Goal: Book appointment/travel/reservation

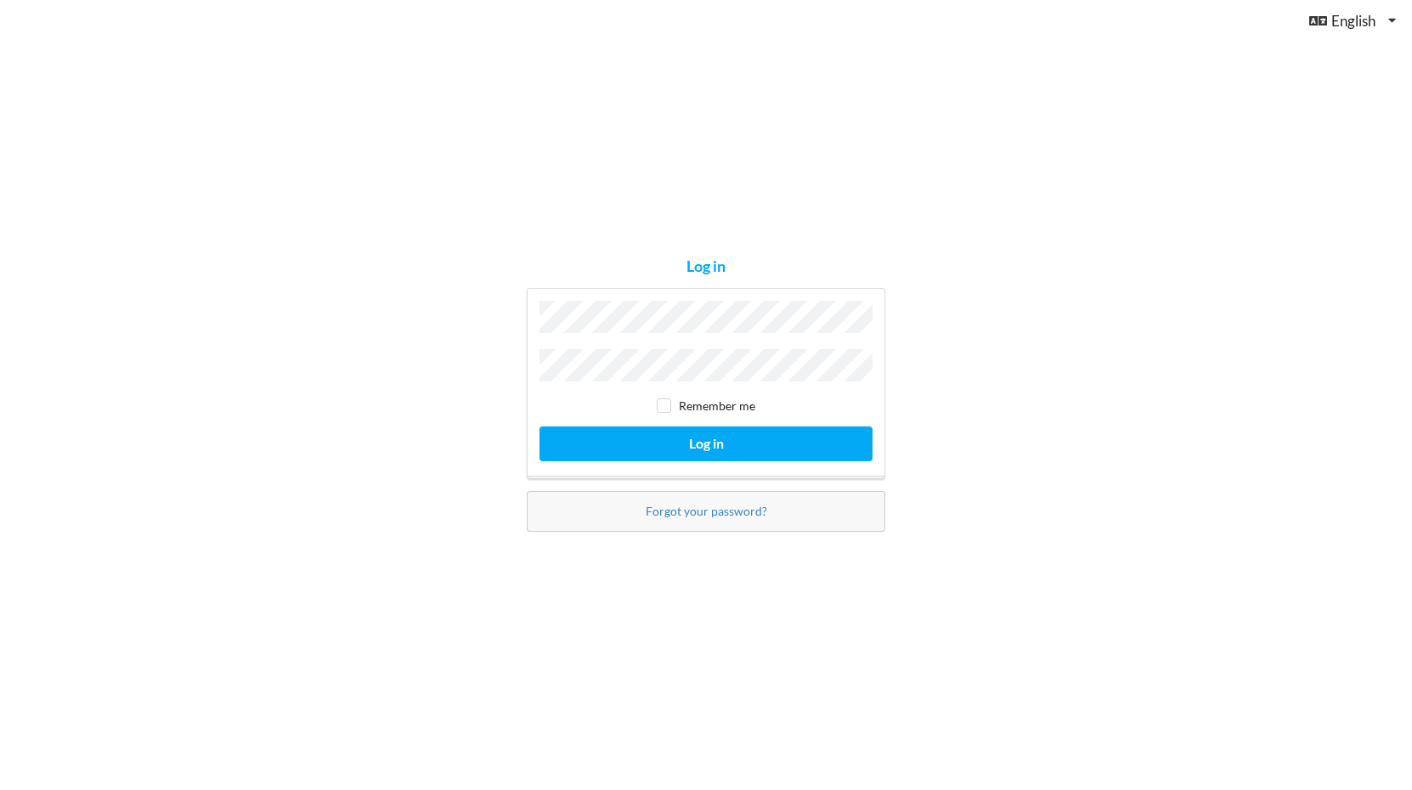
click at [706, 439] on button "Log in" at bounding box center [706, 444] width 333 height 35
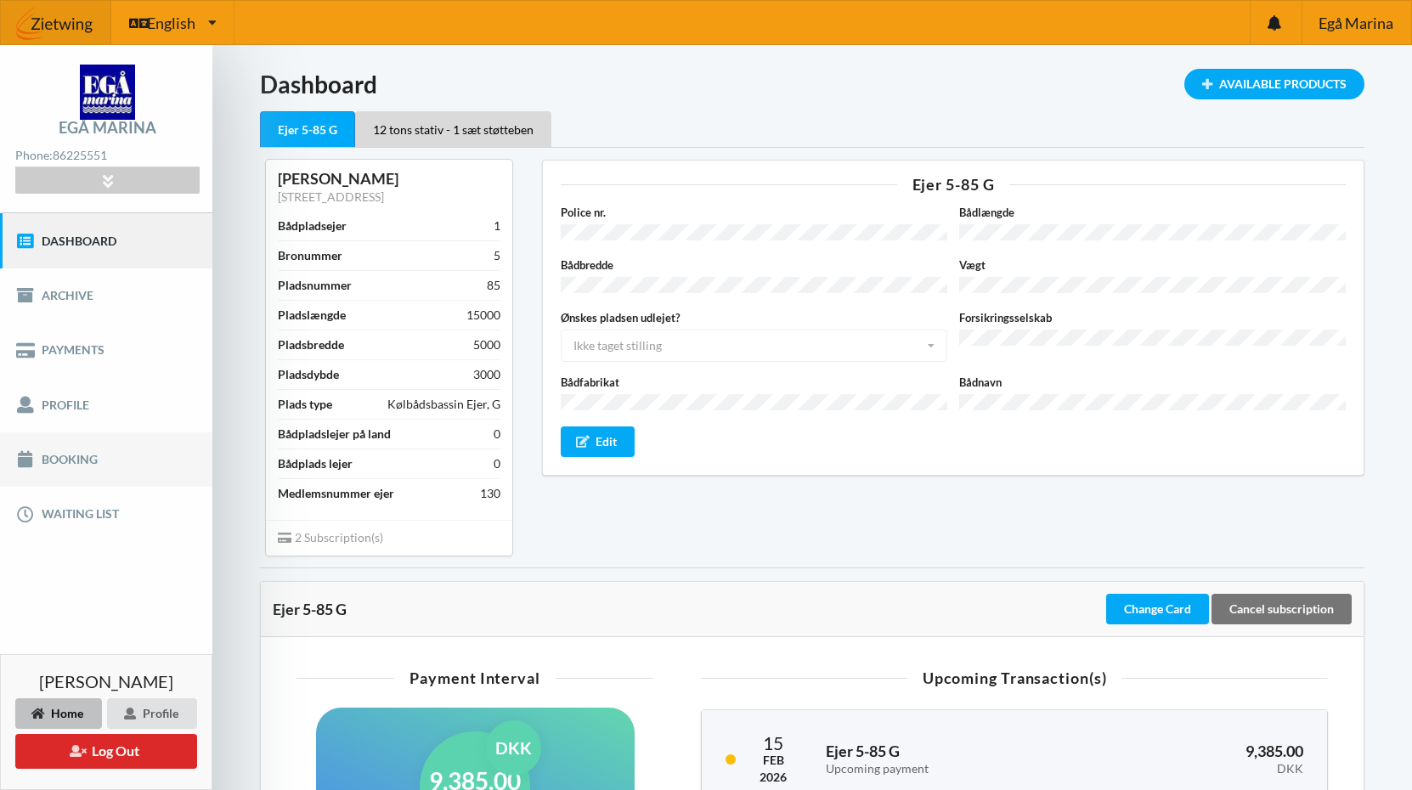
click at [86, 455] on link "Booking" at bounding box center [106, 459] width 212 height 54
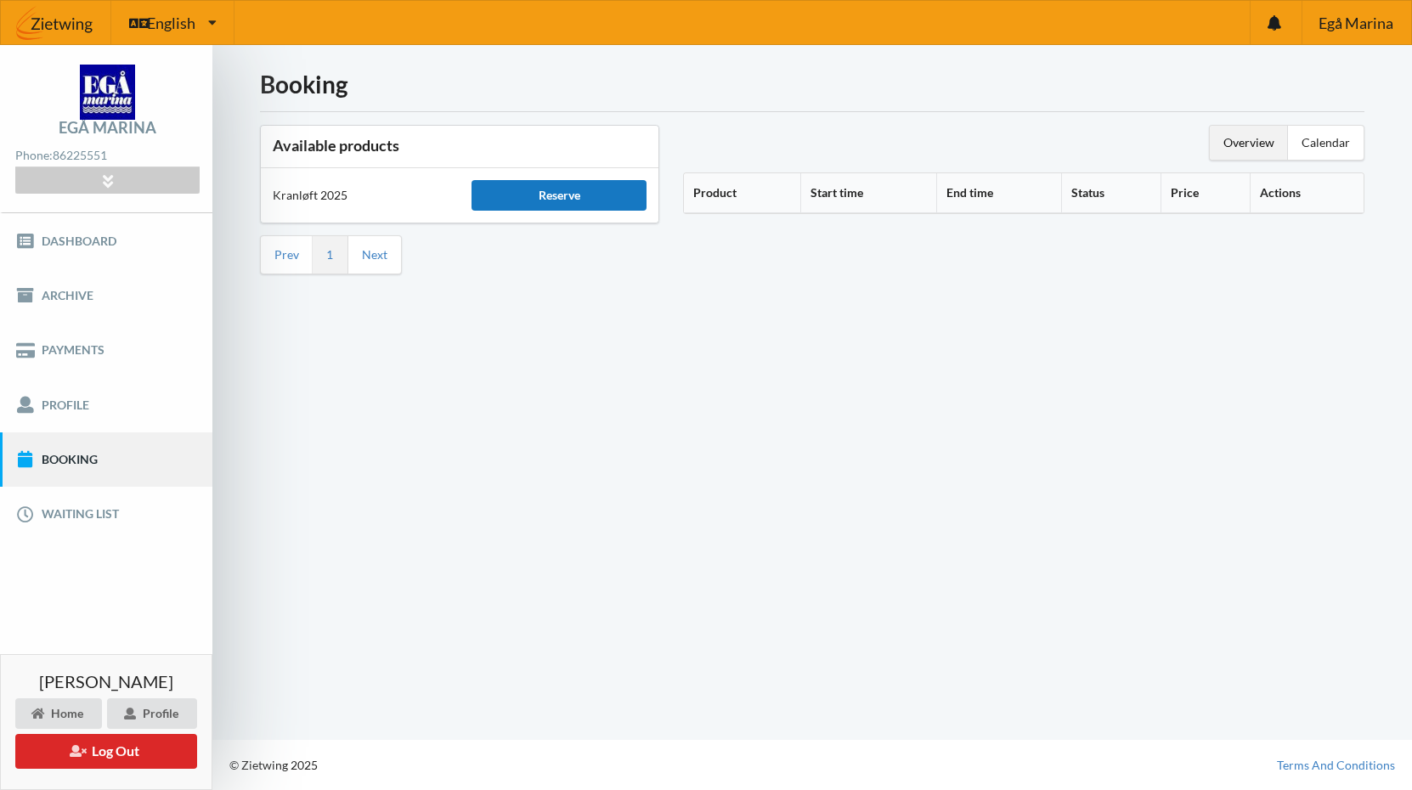
click at [565, 191] on div "Reserve" at bounding box center [559, 195] width 175 height 31
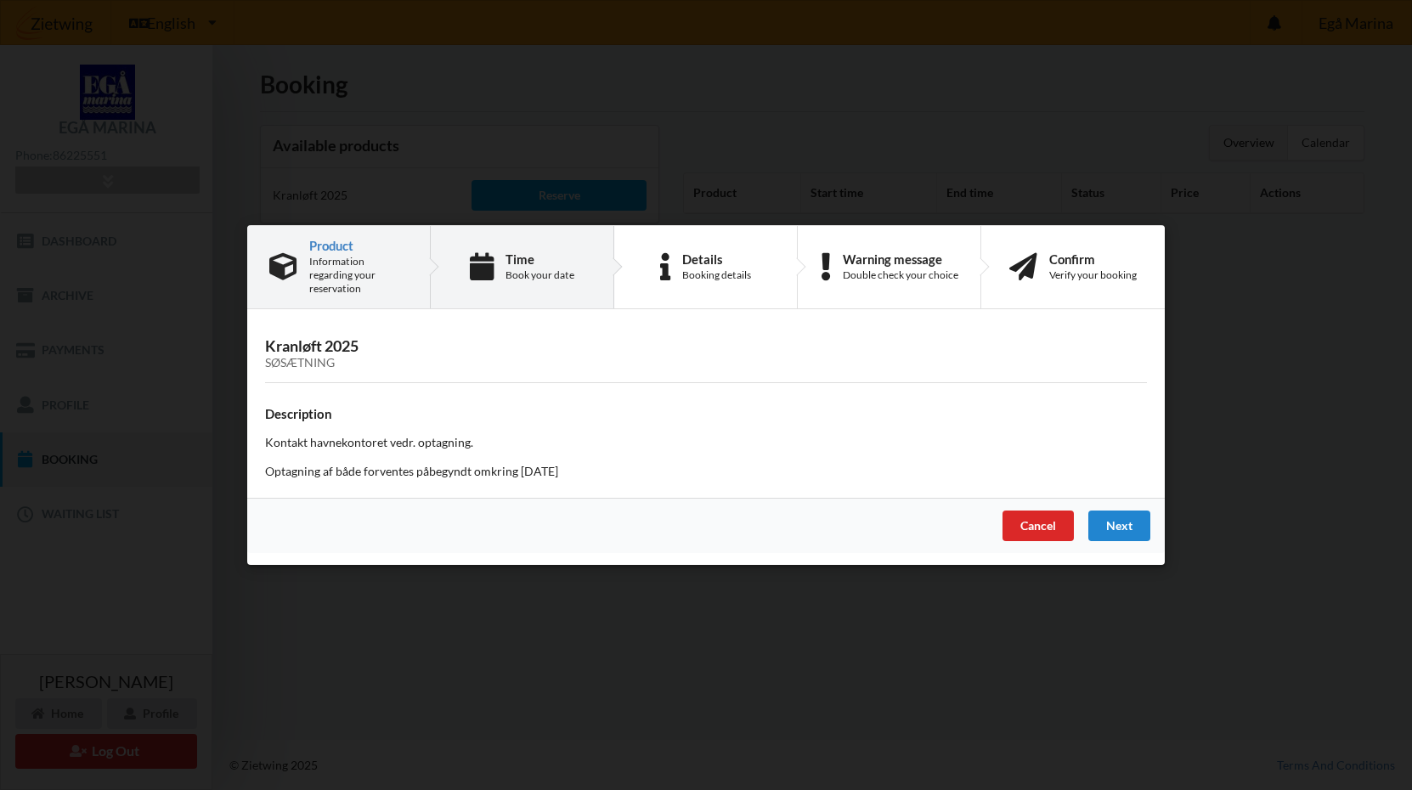
click at [539, 280] on div "Book your date" at bounding box center [540, 275] width 69 height 14
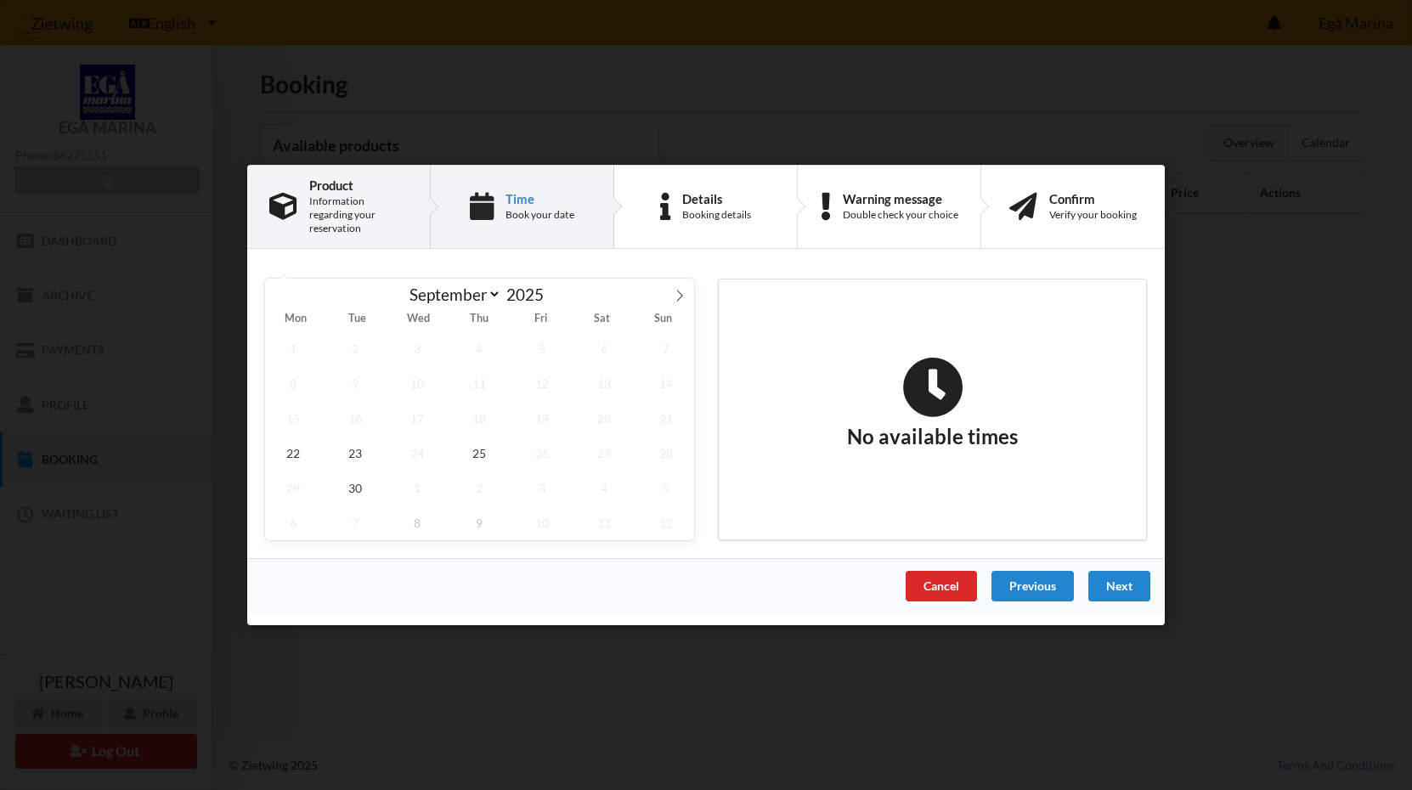
click at [364, 207] on div "Information regarding your reservation" at bounding box center [358, 215] width 99 height 41
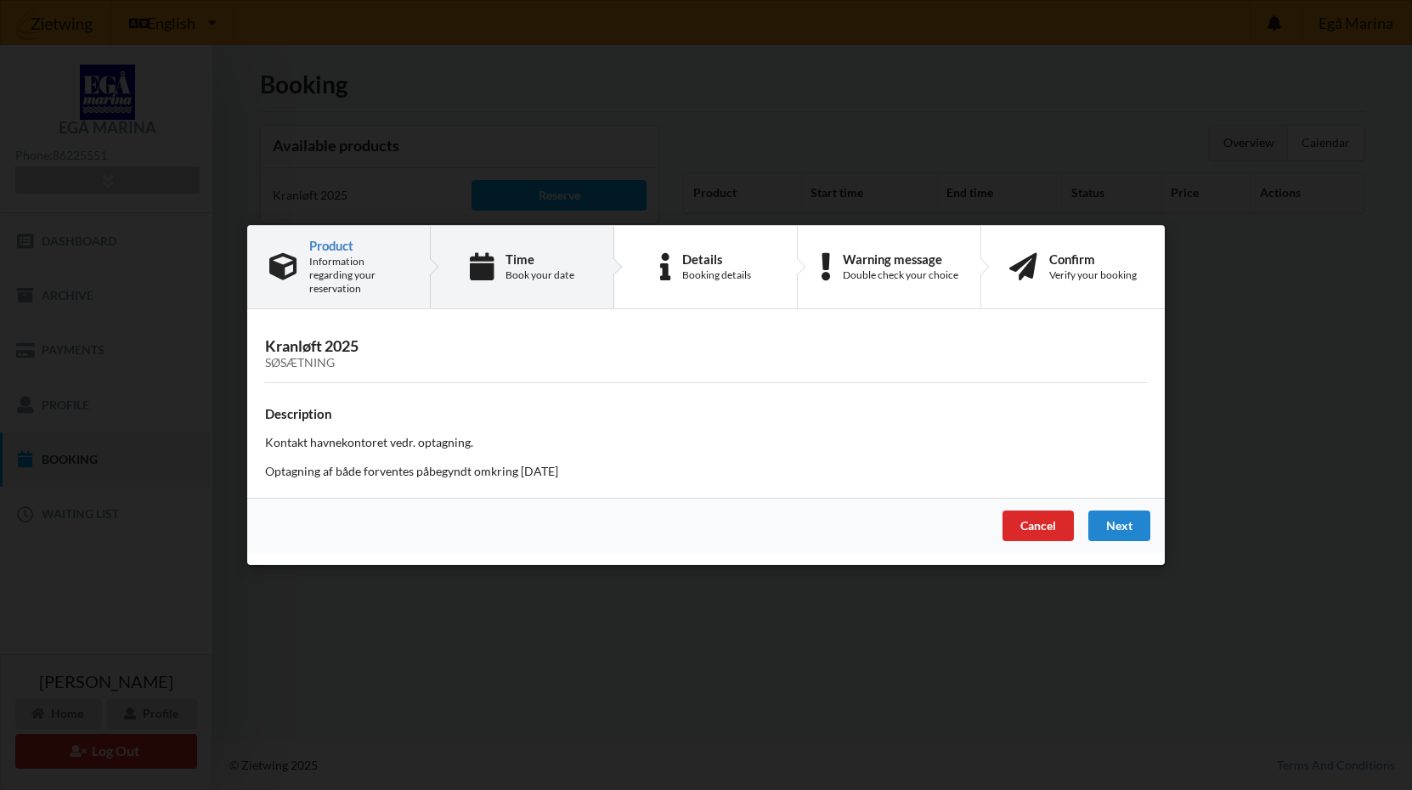
click at [529, 272] on div "Book your date" at bounding box center [540, 275] width 69 height 14
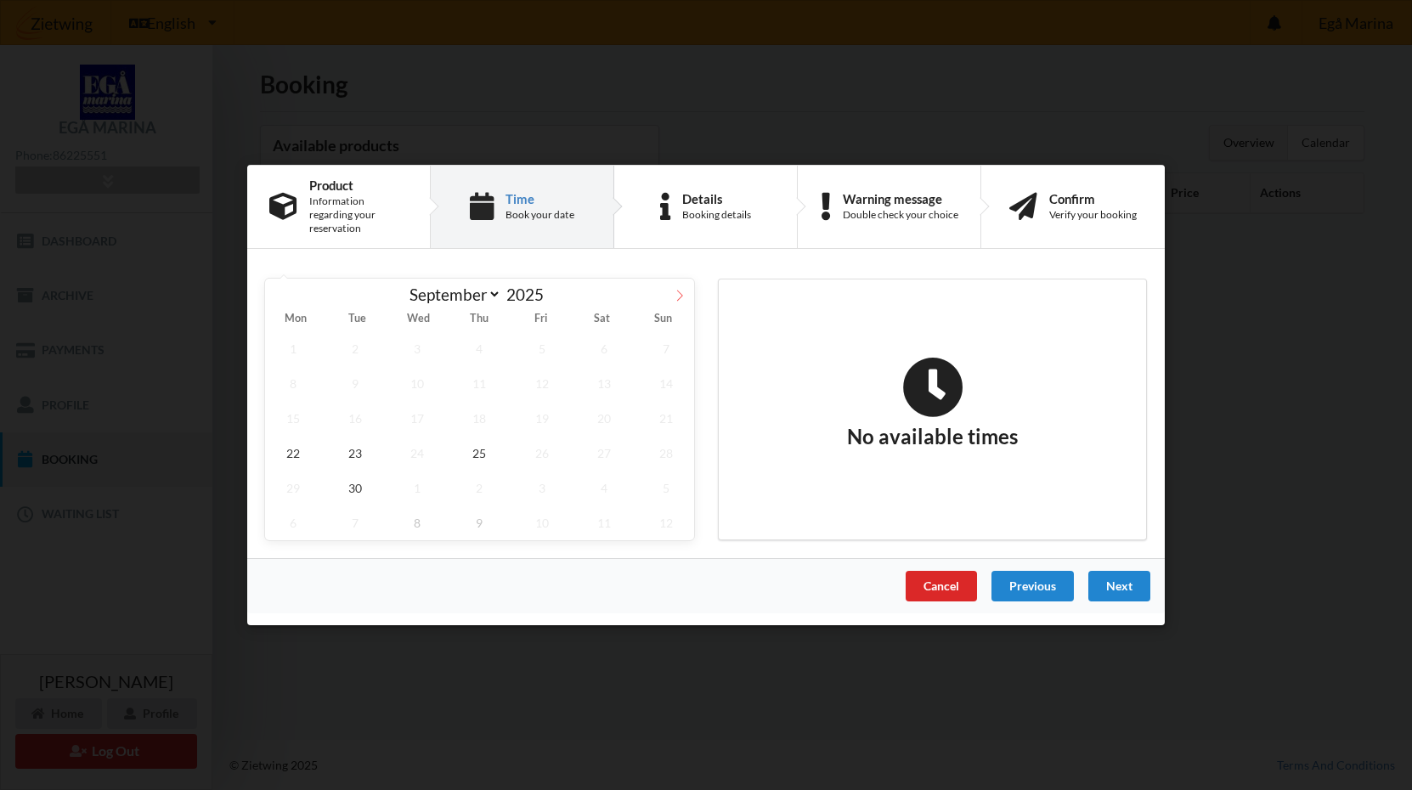
click at [679, 290] on icon at bounding box center [680, 296] width 12 height 12
select select "10"
click at [601, 376] on span "8" at bounding box center [604, 383] width 56 height 35
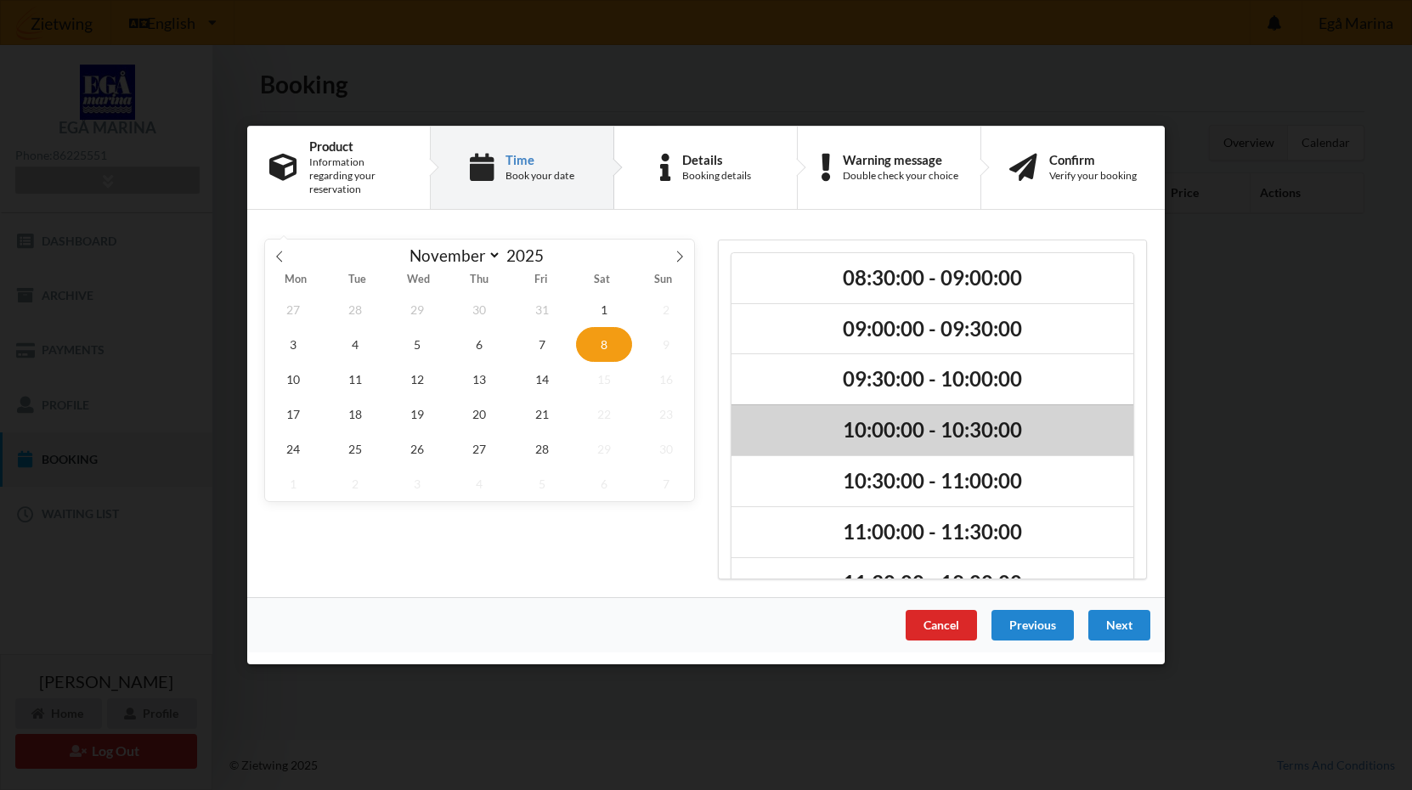
click at [1009, 378] on h2 "09:30:00 - 10:00:00" at bounding box center [932, 380] width 378 height 26
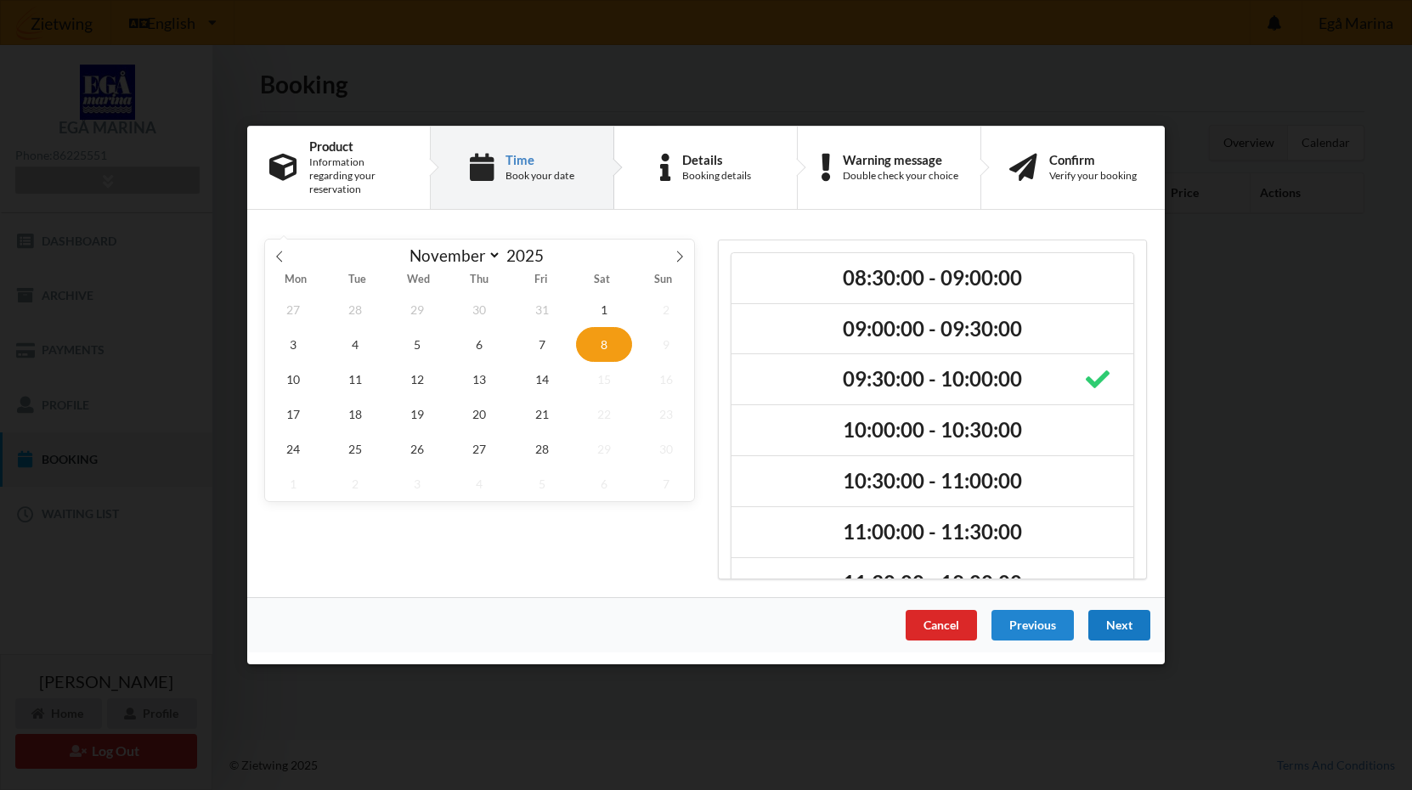
click at [1126, 614] on div "Next" at bounding box center [1119, 625] width 62 height 31
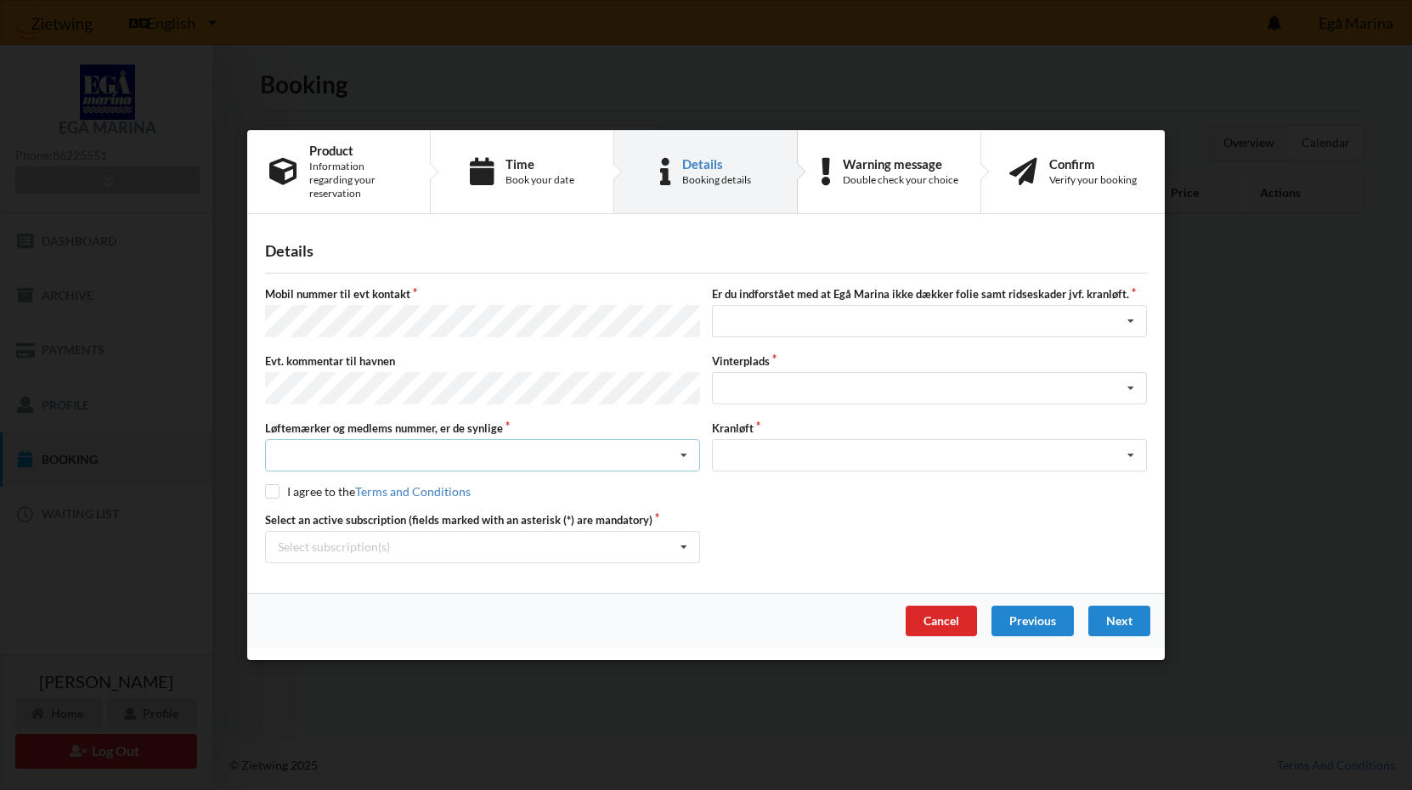
click at [556, 445] on div "Nej, jeg kontakter havnekontoret inden løftet Ja, mine mærker er synlige og int…" at bounding box center [482, 455] width 435 height 32
click at [503, 509] on div "Ja, mine mærker er synlige og intakte" at bounding box center [482, 517] width 433 height 31
click at [275, 484] on input "checkbox" at bounding box center [272, 491] width 14 height 14
checkbox input "true"
click at [596, 540] on div "Select subscription(s) * Ejer 5-85 G * 12 tons stativ - 1 sæt støtteben" at bounding box center [482, 547] width 435 height 32
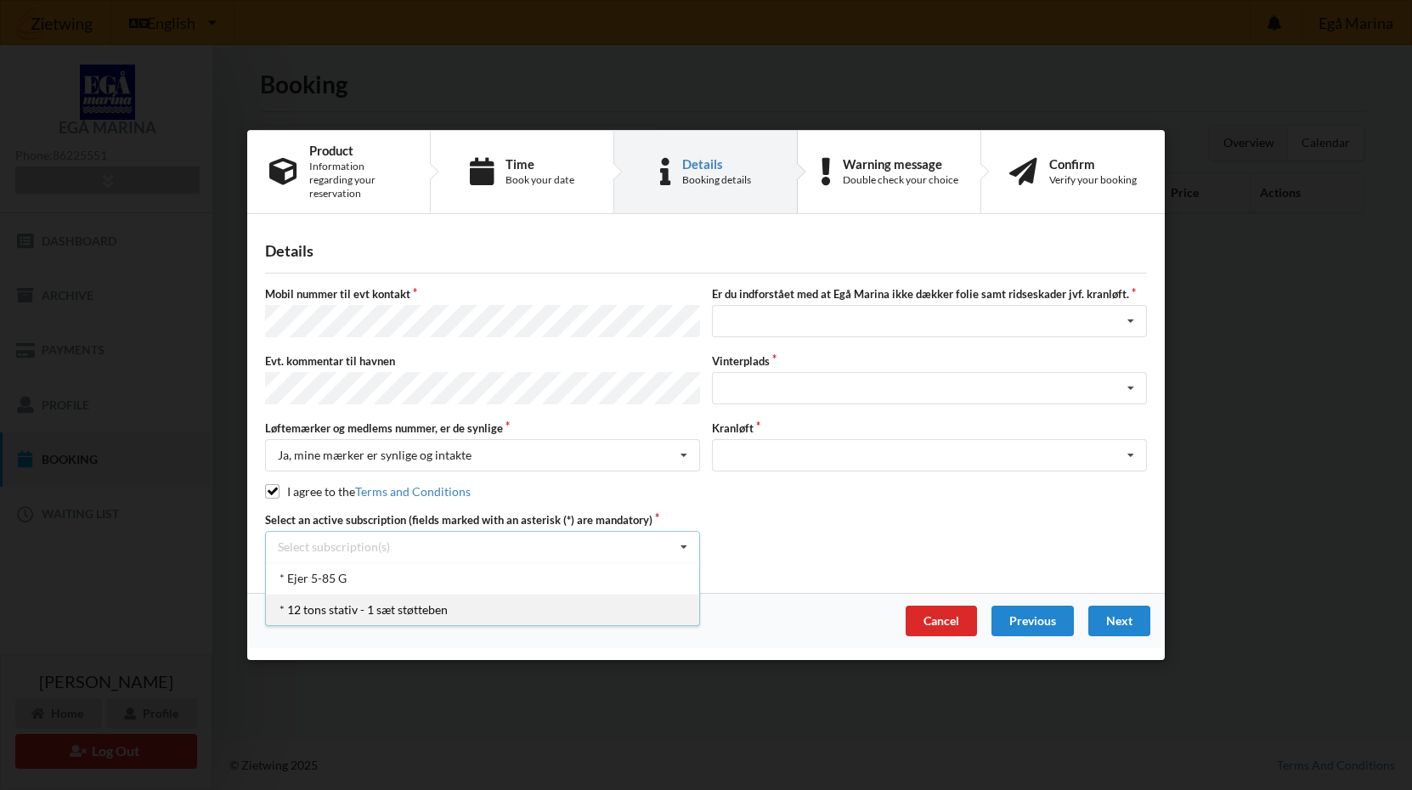
click at [441, 595] on div "* 12 tons stativ - 1 sæt støtteben" at bounding box center [482, 609] width 433 height 31
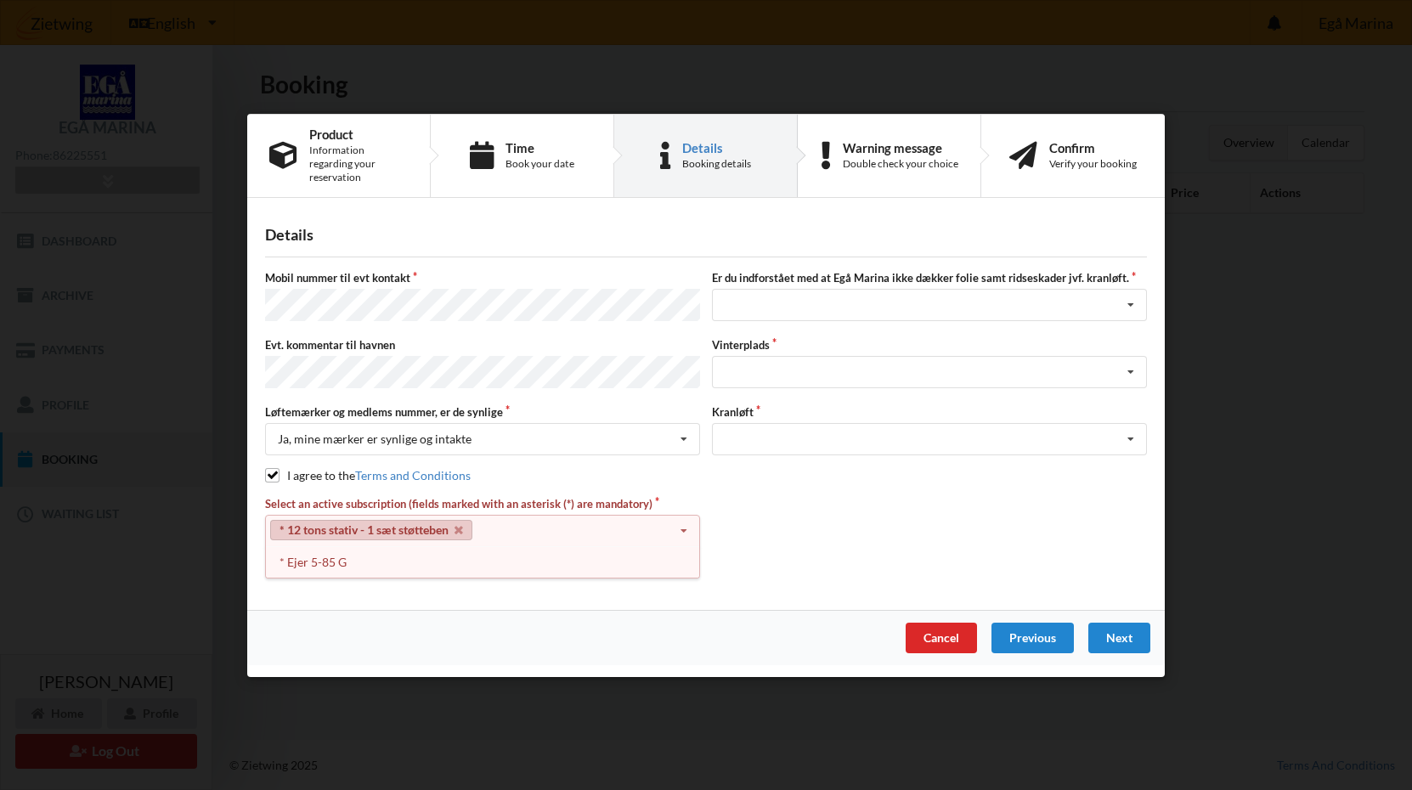
click at [554, 519] on div "* 12 tons stativ - 1 sæt støtteben Select subscription(s) * Ejer 5-85 G * 12 to…" at bounding box center [482, 530] width 435 height 32
click at [582, 438] on div "Ja, mine mærker er synlige og intakte [PERSON_NAME], jeg kontakter havnekontore…" at bounding box center [482, 439] width 435 height 32
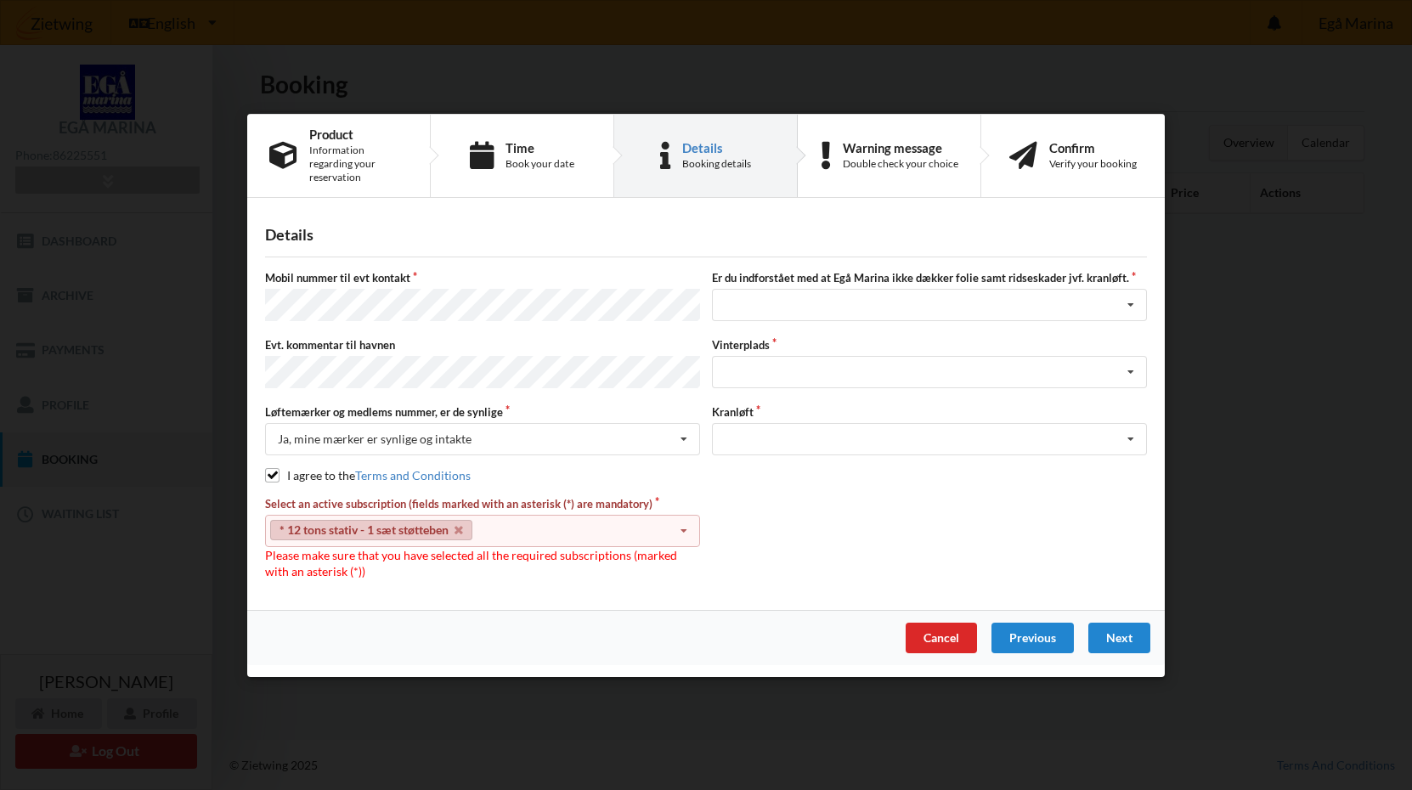
click at [618, 514] on div "* 12 tons stativ - 1 sæt støtteben Select subscription(s) * Ejer 5-85 G * 12 to…" at bounding box center [482, 530] width 435 height 32
click at [538, 548] on div "* Ejer 5-85 G" at bounding box center [482, 560] width 433 height 31
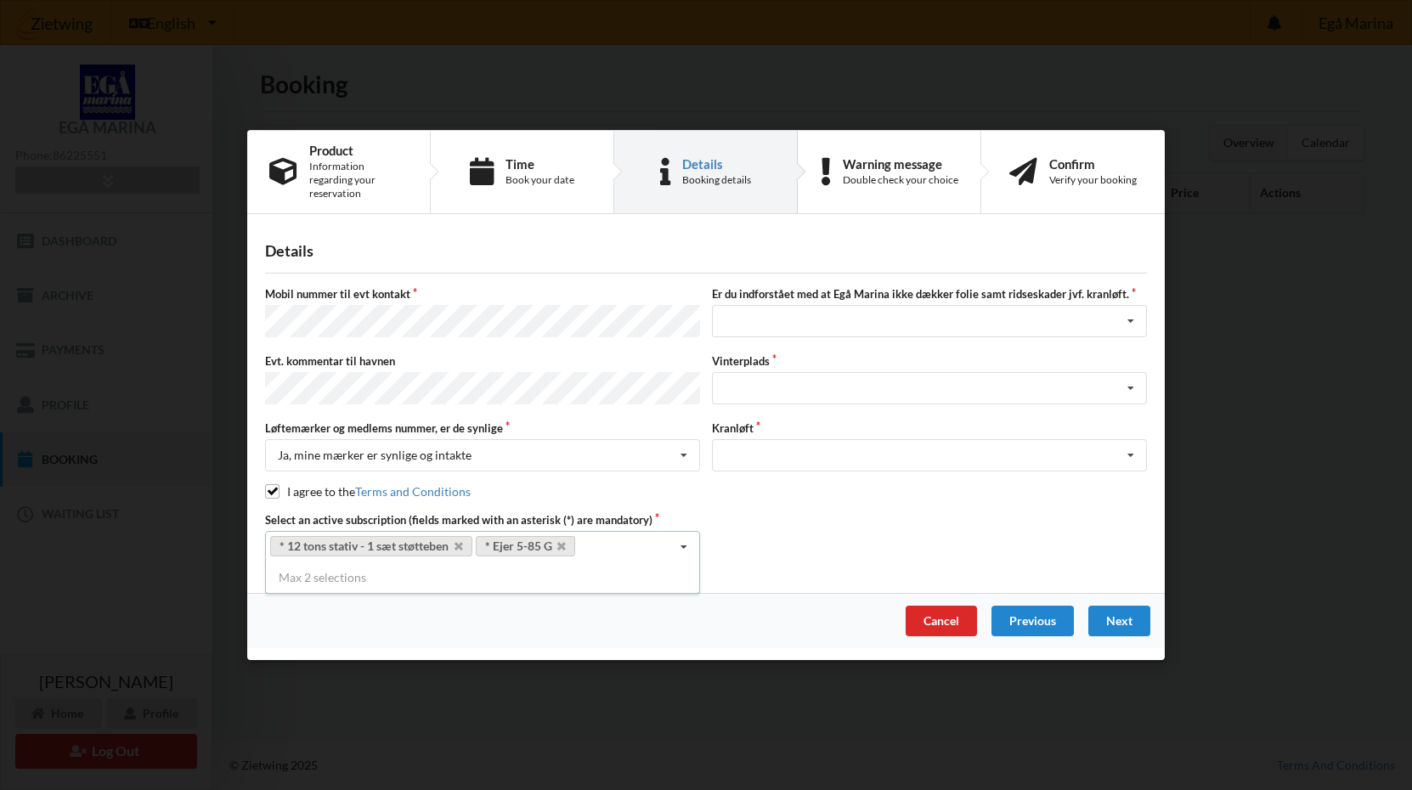
click at [758, 593] on div "Cancel Previous Next" at bounding box center [706, 620] width 918 height 55
click at [827, 314] on div "Jeg har tæpper med og tager selv ansvaret for eventuelle folie samt ridseskader…" at bounding box center [929, 322] width 435 height 32
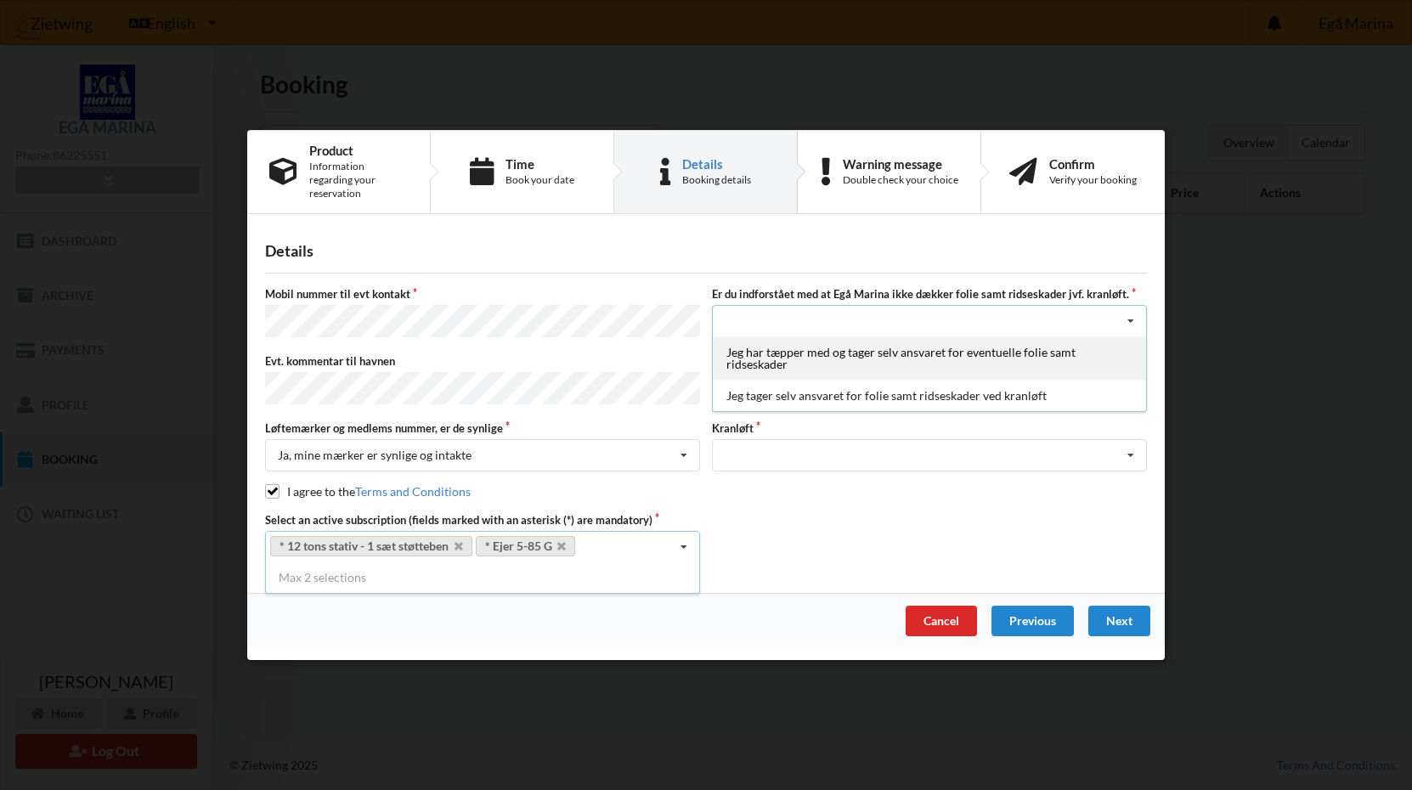
click at [814, 359] on div "Jeg har tæpper med og tager selv ansvaret for eventuelle folie samt ridseskader" at bounding box center [929, 358] width 433 height 43
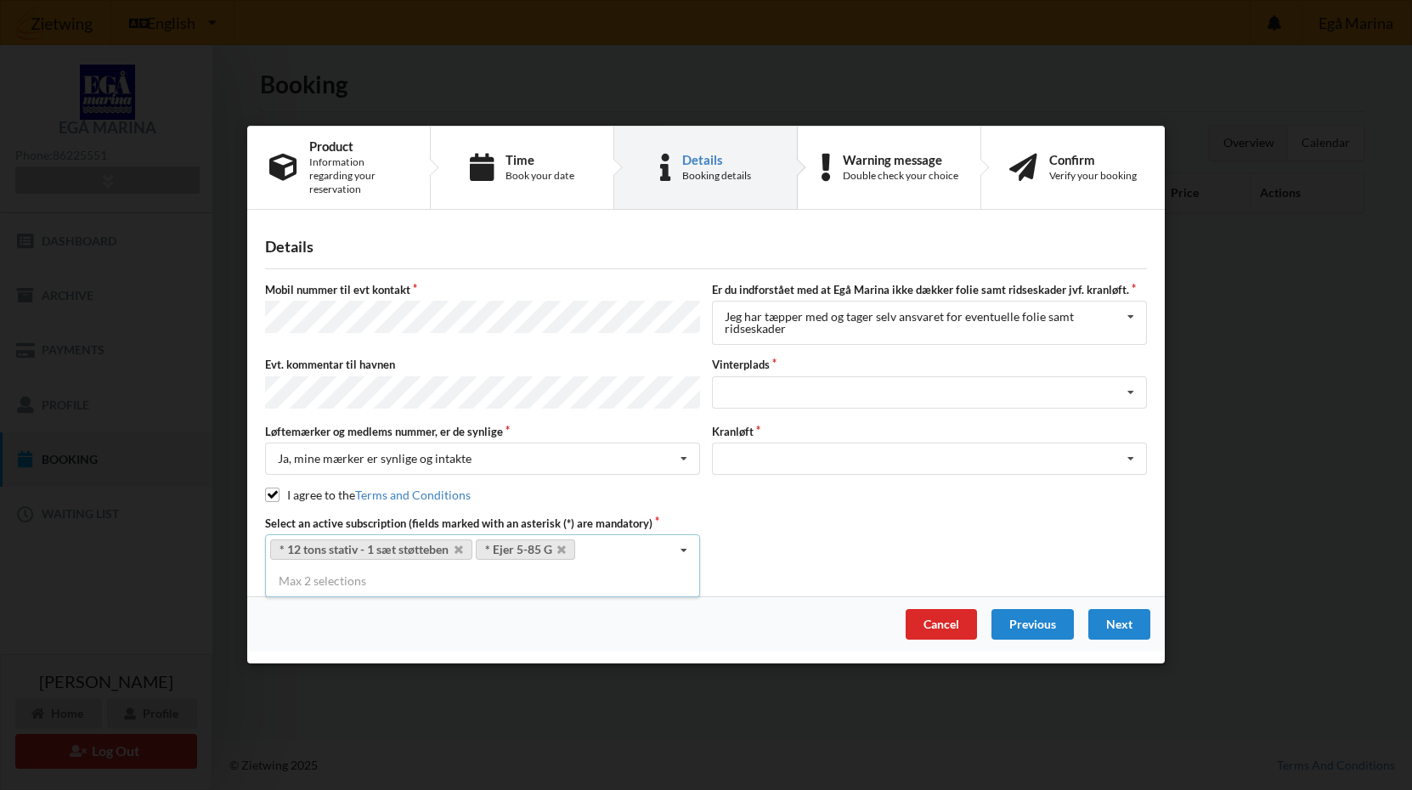
click at [681, 541] on icon at bounding box center [683, 551] width 25 height 31
click at [800, 536] on div "Select an active subscription (fields marked with an asterisk (*) are mandatory…" at bounding box center [706, 541] width 894 height 51
click at [855, 382] on div "Landplads nr. 1 Landplads nr. 2 Landplads nr.3 Landplads nr. 4 Landplads nr. 5 …" at bounding box center [929, 392] width 435 height 32
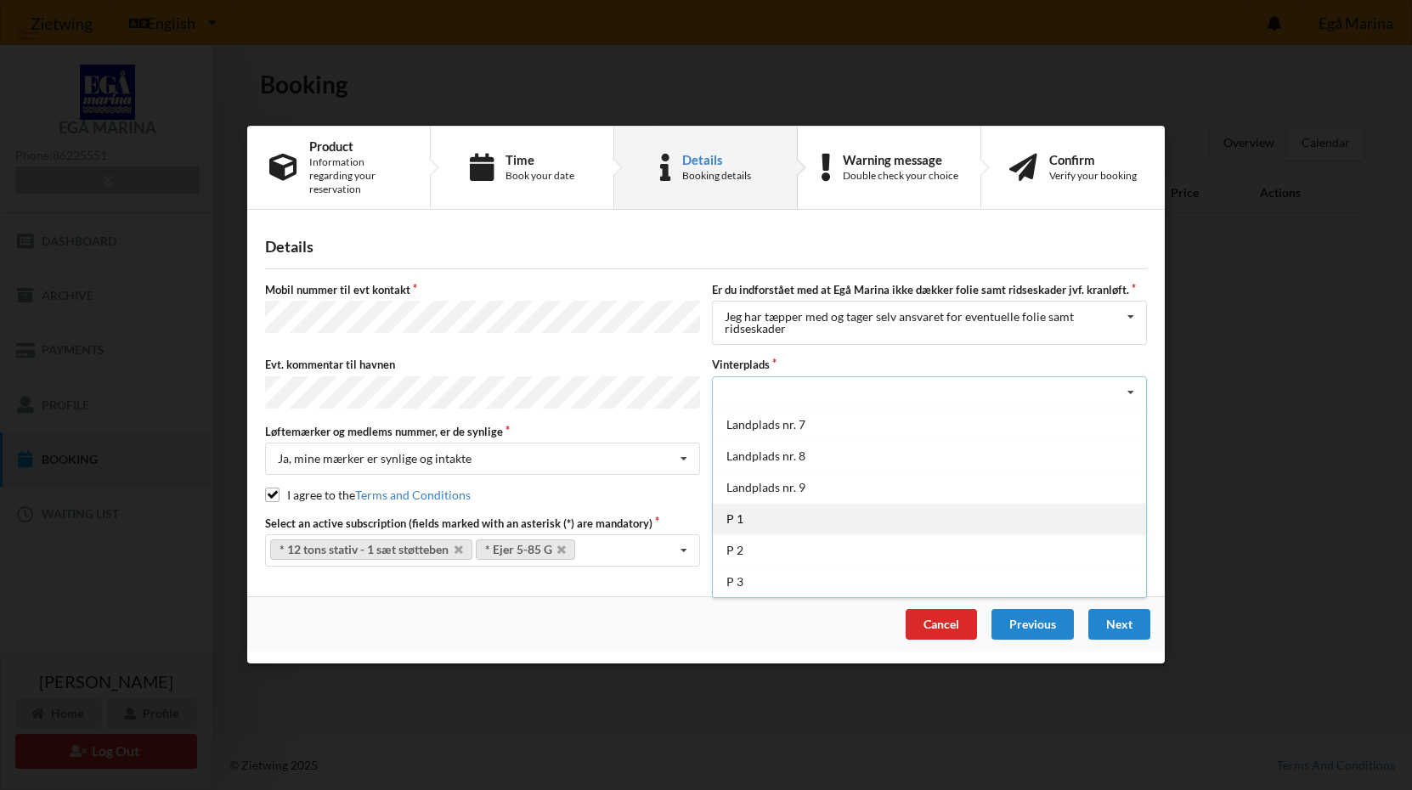
scroll to position [188, 0]
click at [795, 538] on div "P 2" at bounding box center [929, 549] width 433 height 31
click at [879, 452] on div "Optagning" at bounding box center [929, 460] width 435 height 32
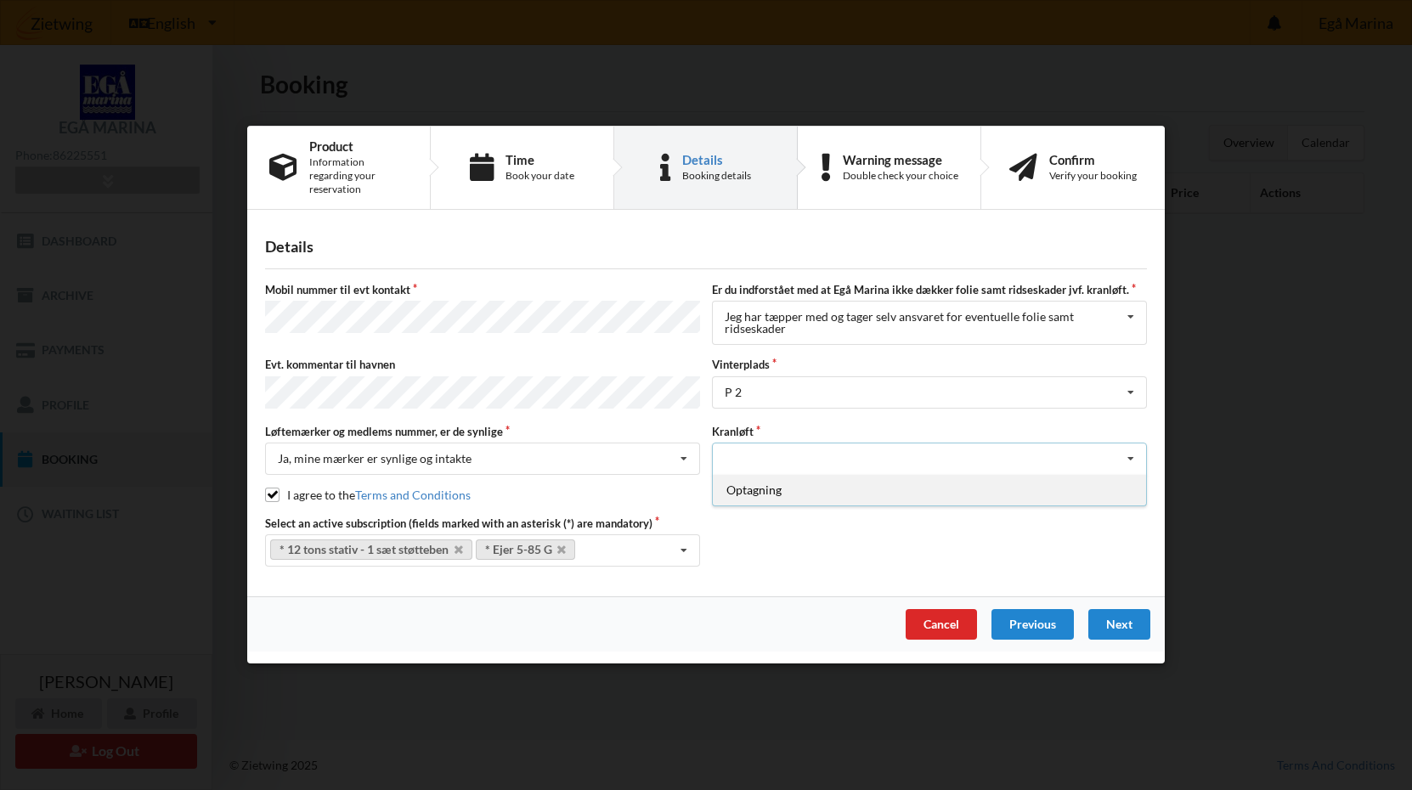
click at [792, 489] on div "Optagning" at bounding box center [929, 490] width 433 height 31
click at [1122, 614] on div "Next" at bounding box center [1119, 625] width 62 height 31
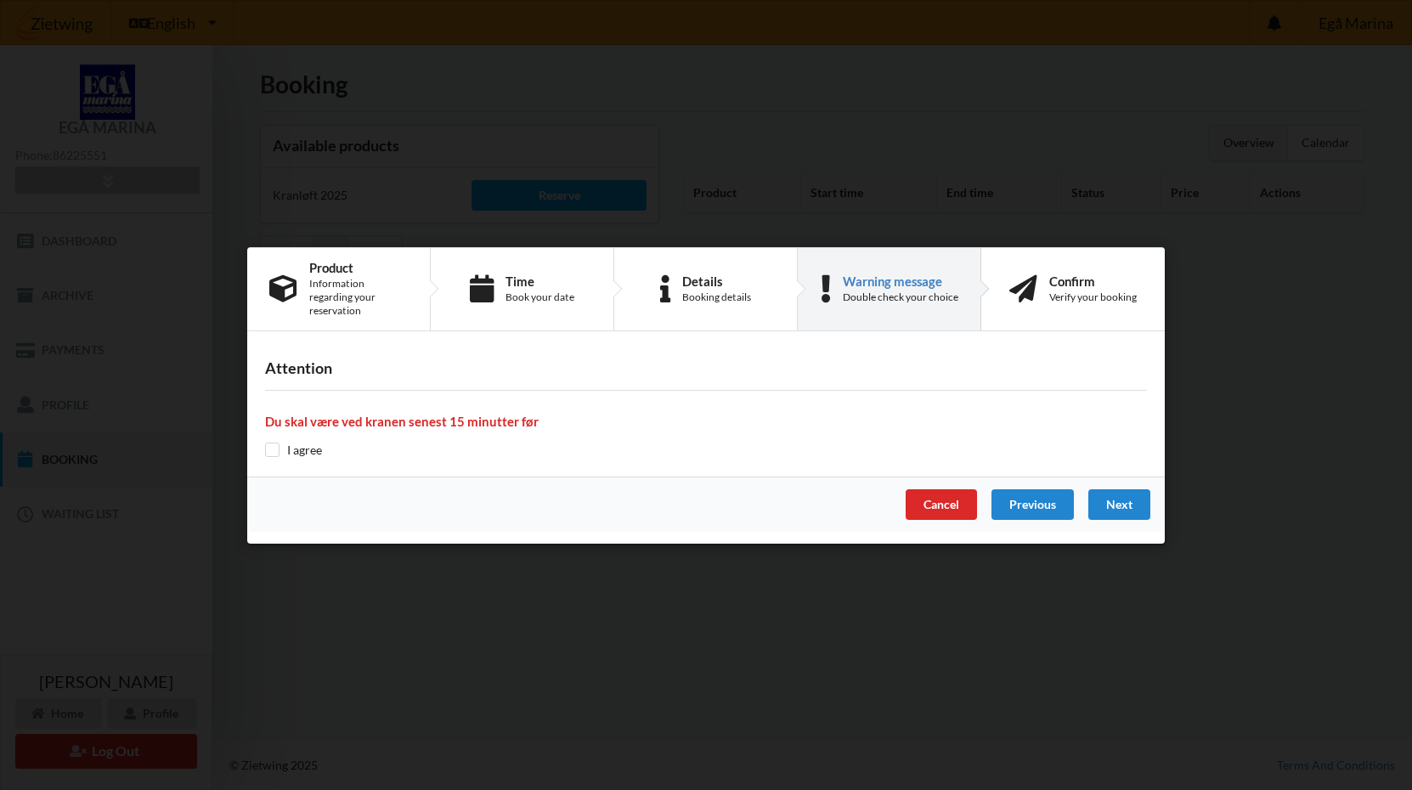
click at [271, 444] on input "checkbox" at bounding box center [272, 450] width 14 height 14
checkbox input "true"
click at [1130, 495] on div "Next" at bounding box center [1119, 504] width 62 height 31
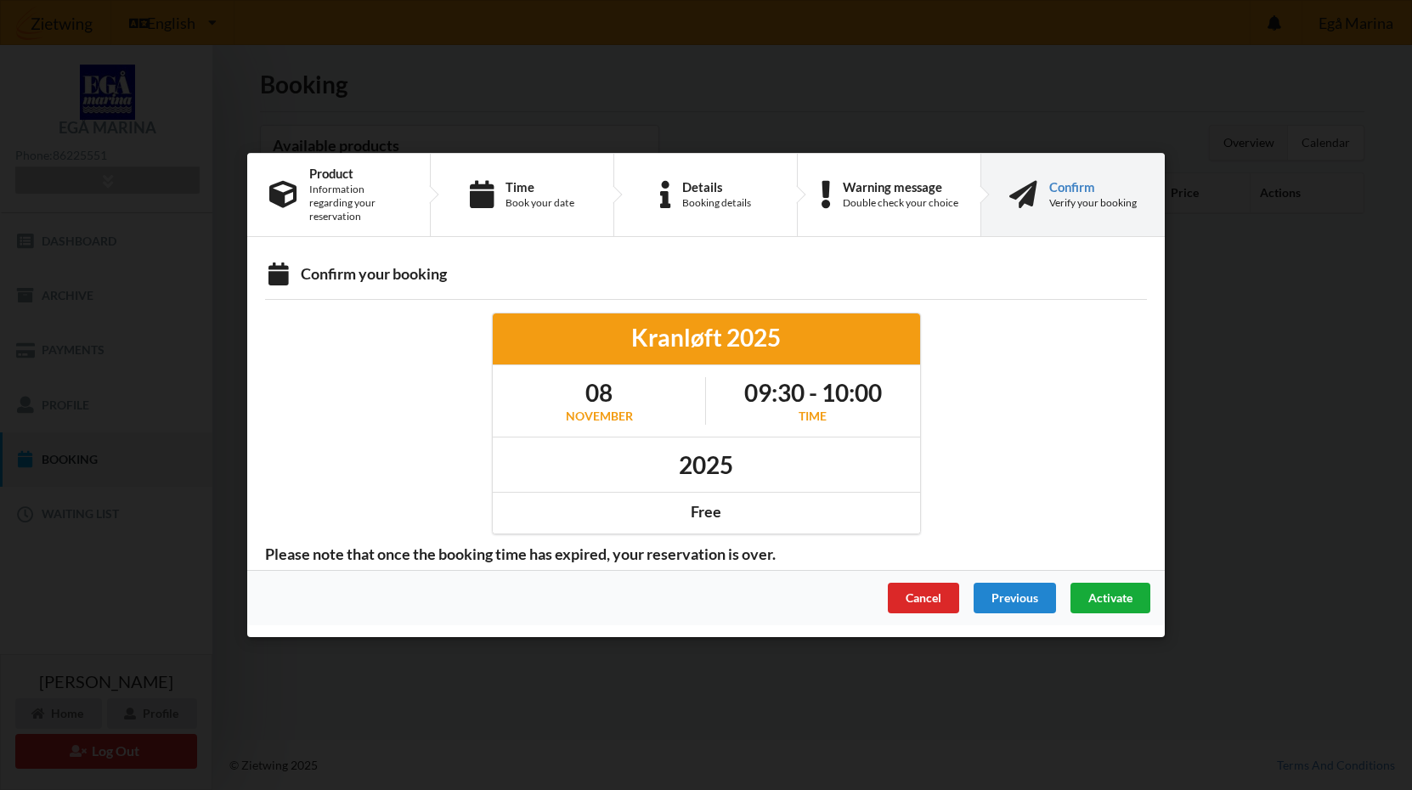
click at [1123, 590] on span "Activate" at bounding box center [1110, 597] width 44 height 14
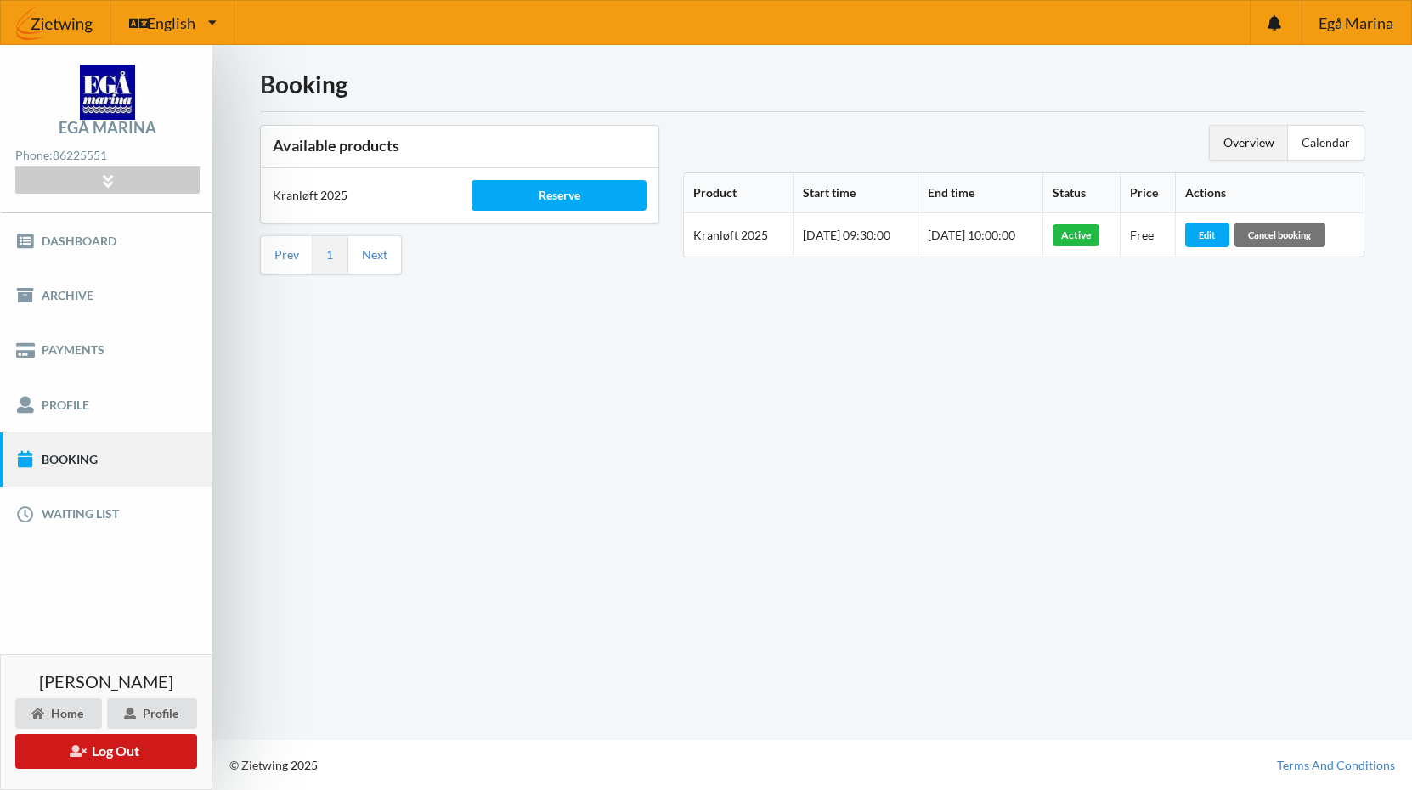
click at [115, 754] on button "Log Out" at bounding box center [106, 751] width 182 height 35
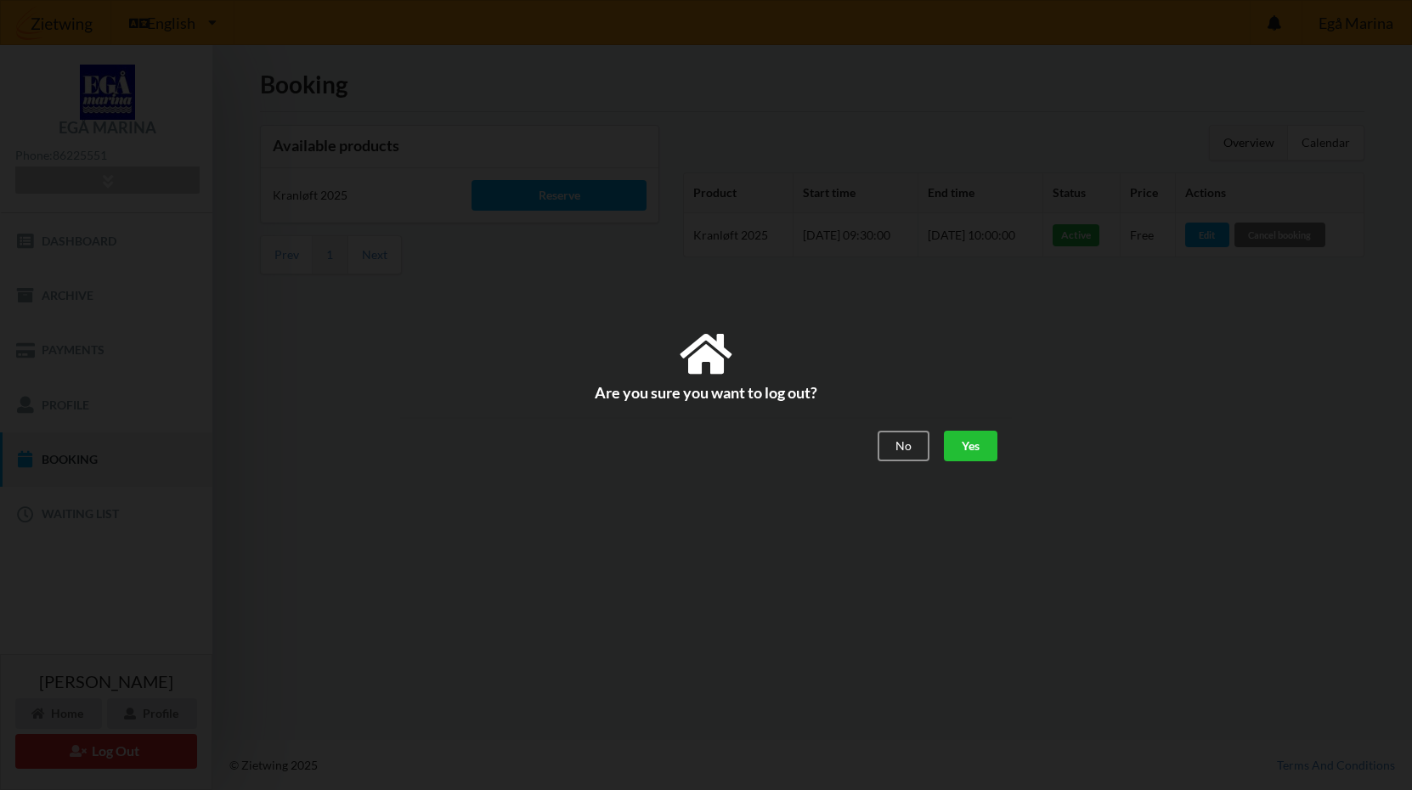
click at [969, 440] on div "Yes" at bounding box center [971, 447] width 54 height 31
